Goal: Task Accomplishment & Management: Manage account settings

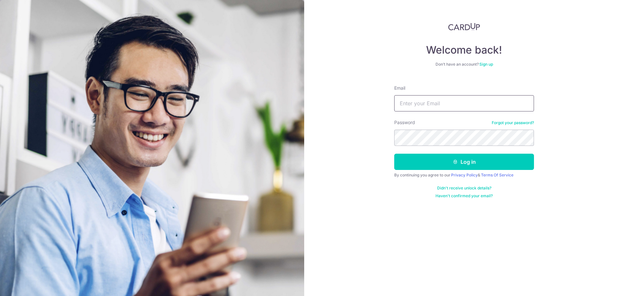
drag, startPoint x: 0, startPoint y: 0, endPoint x: 428, endPoint y: 108, distance: 441.4
click at [428, 108] on input "Email" at bounding box center [464, 103] width 140 height 16
type input "[EMAIL_ADDRESS][DOMAIN_NAME]"
click at [394, 154] on button "Log in" at bounding box center [464, 162] width 140 height 16
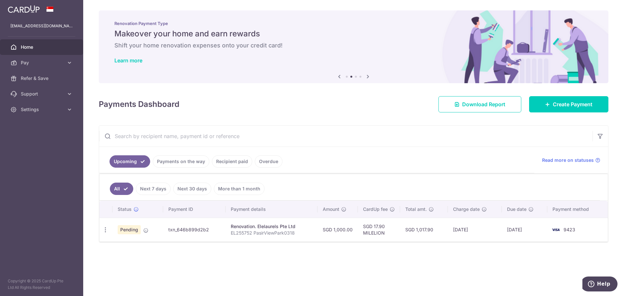
click at [357, 108] on div "Payments Dashboard Download Report Create Payment" at bounding box center [354, 103] width 510 height 19
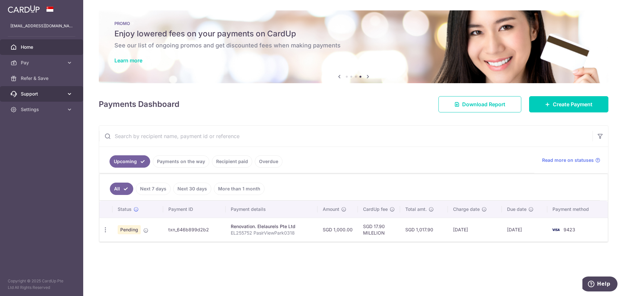
click at [45, 92] on span "Support" at bounding box center [42, 94] width 43 height 7
click at [43, 201] on aside "qingzhen@gmail.com Home Pay Payments Recipients Cards Refer & Save Support FAQ …" at bounding box center [41, 148] width 83 height 296
click at [38, 149] on span "Settings" at bounding box center [42, 149] width 43 height 7
click at [43, 220] on aside "qingzhen@gmail.com Home Pay Payments Recipients Cards Refer & Save Support FAQ …" at bounding box center [41, 148] width 83 height 296
